Goal: Task Accomplishment & Management: Manage account settings

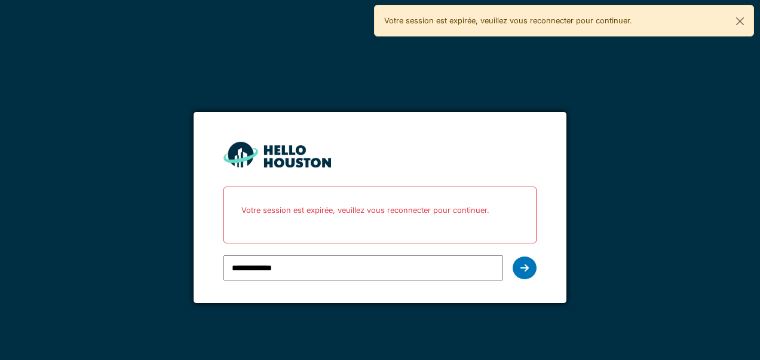
type input "**********"
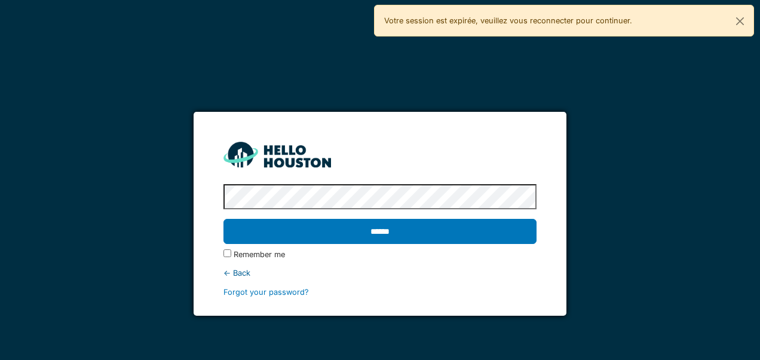
click at [223, 219] on input "******" at bounding box center [379, 231] width 312 height 25
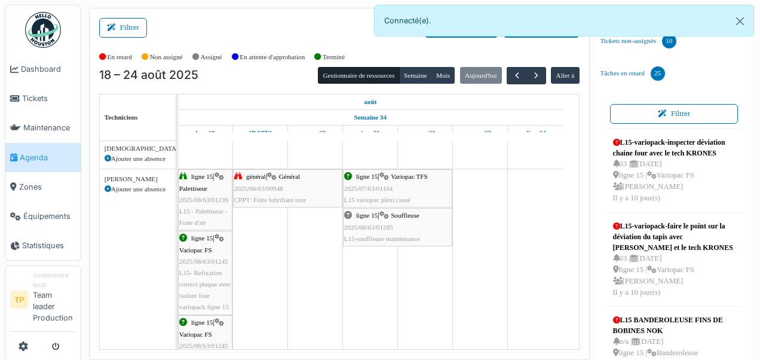
scroll to position [215, 0]
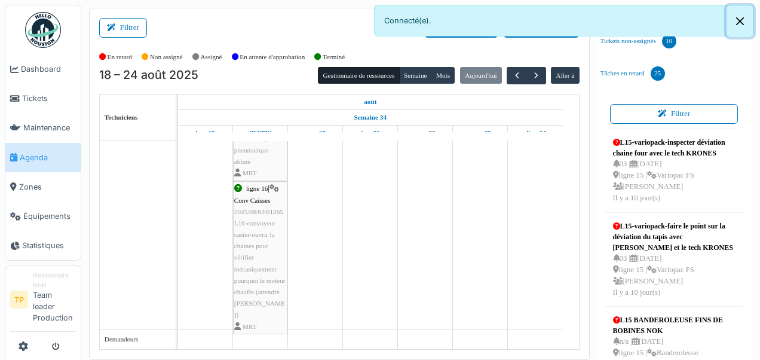
click at [742, 20] on button "Close" at bounding box center [739, 21] width 27 height 32
